Goal: Information Seeking & Learning: Understand process/instructions

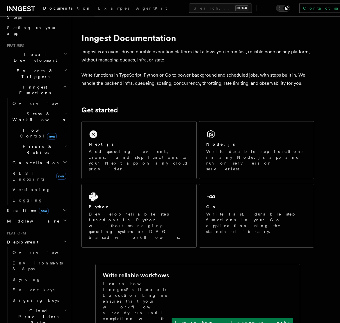
scroll to position [116, 0]
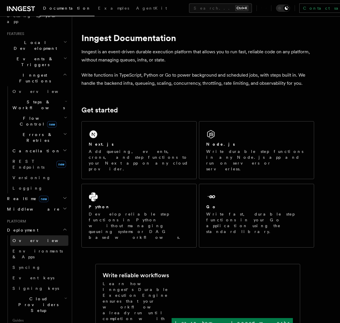
click at [26, 235] on link "Overview" at bounding box center [39, 240] width 58 height 10
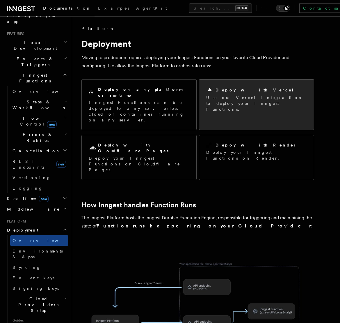
click at [206, 95] on div "Deploy with Vercel Use our Vercel Integration to deploy your Inngest Functions." at bounding box center [256, 100] width 115 height 40
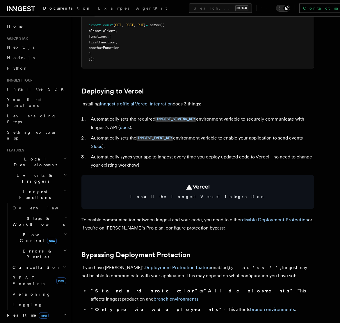
scroll to position [175, 0]
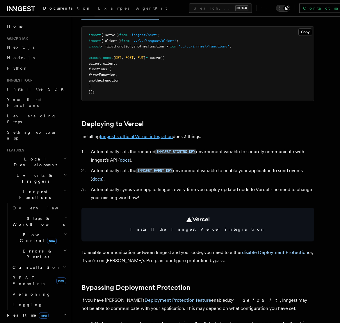
click at [130, 135] on link "Inngest's official Vercel integration" at bounding box center [136, 137] width 73 height 6
click at [147, 135] on link "Inngest's official Vercel integration" at bounding box center [136, 137] width 73 height 6
